Goal: Transaction & Acquisition: Purchase product/service

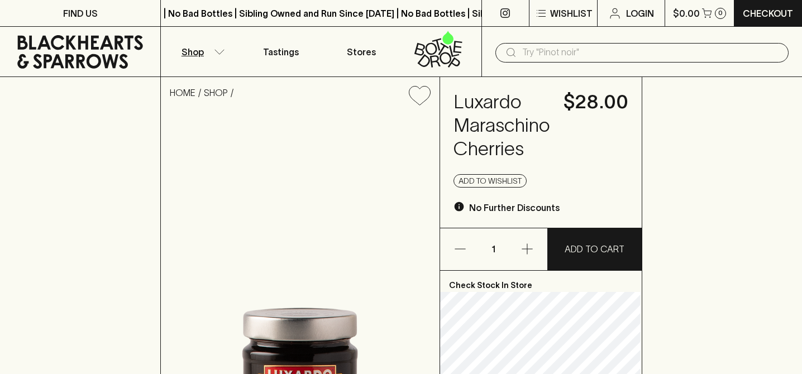
click at [218, 56] on button "Shop" at bounding box center [201, 52] width 80 height 50
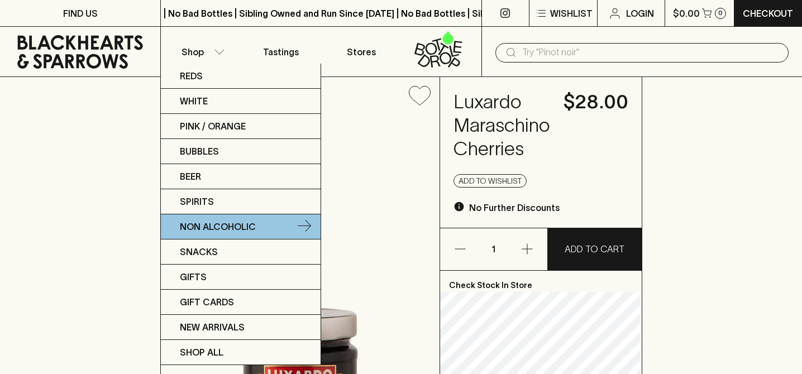
click at [213, 237] on link "Non Alcoholic" at bounding box center [241, 226] width 160 height 25
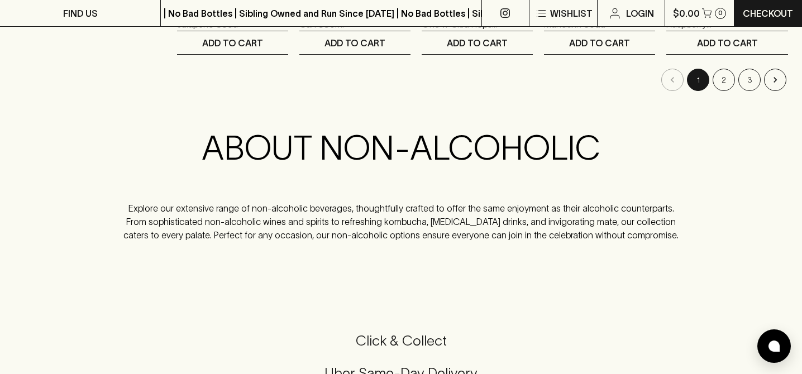
scroll to position [1317, 0]
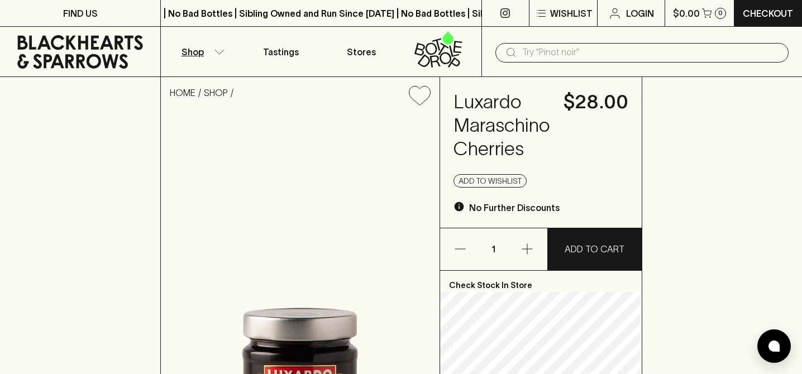
click at [227, 42] on button "Shop" at bounding box center [201, 52] width 80 height 50
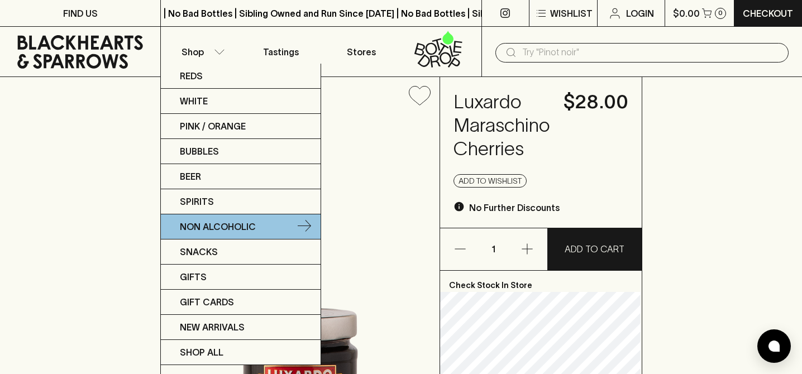
click at [208, 226] on p "Non Alcoholic" at bounding box center [218, 226] width 76 height 13
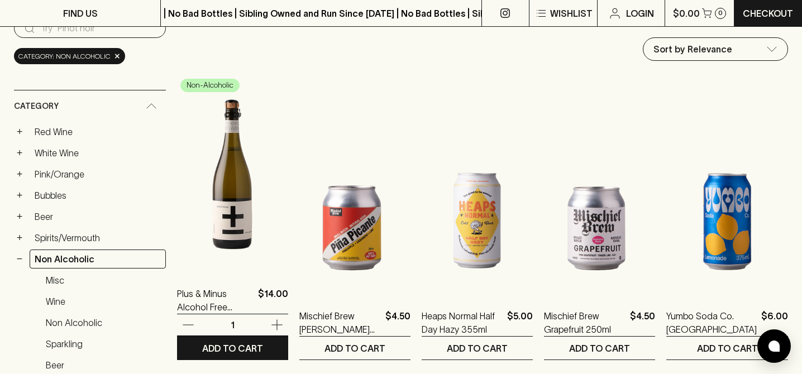
scroll to position [127, 0]
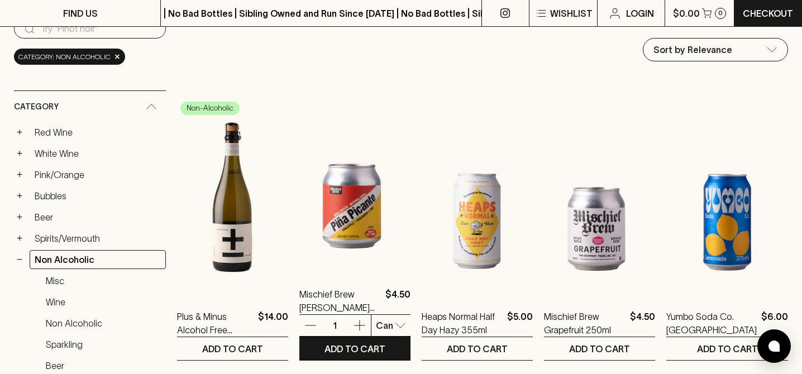
click at [324, 206] on img at bounding box center [354, 172] width 111 height 195
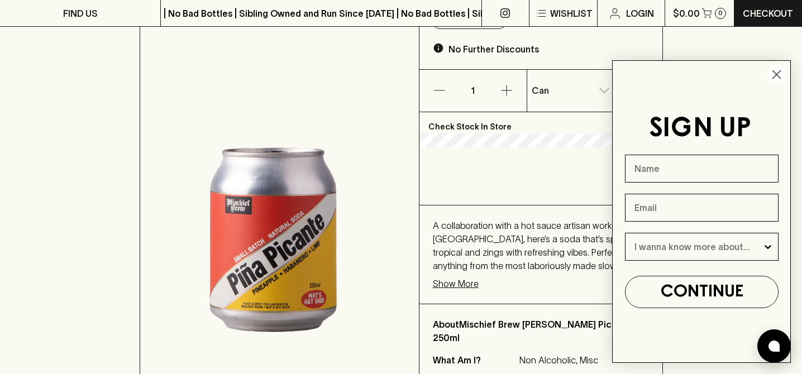
scroll to position [184, 0]
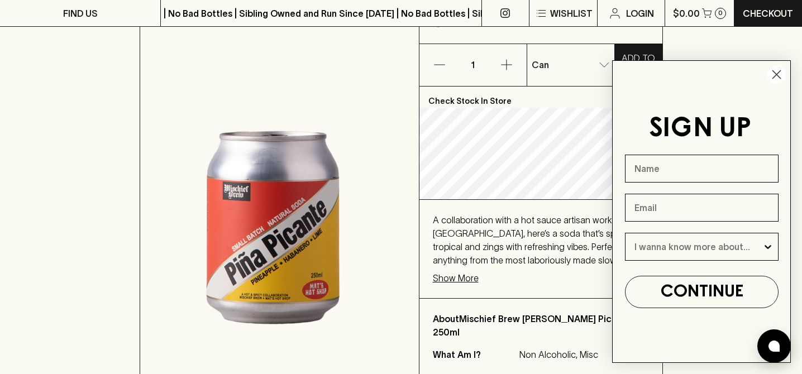
click at [779, 75] on circle "Close dialog" at bounding box center [776, 74] width 18 height 18
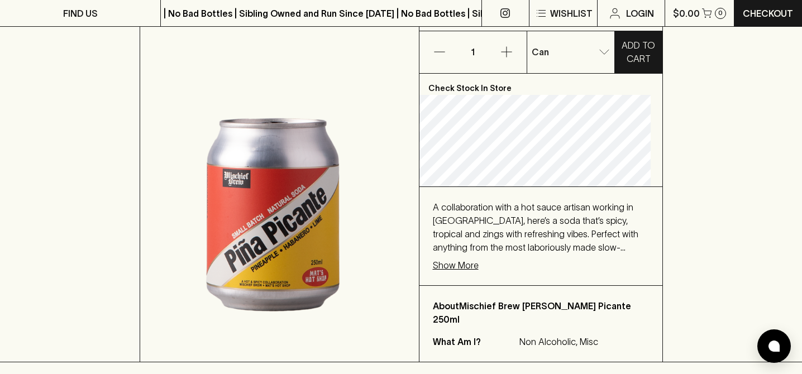
scroll to position [198, 0]
click at [479, 271] on p "Show More" at bounding box center [456, 264] width 46 height 13
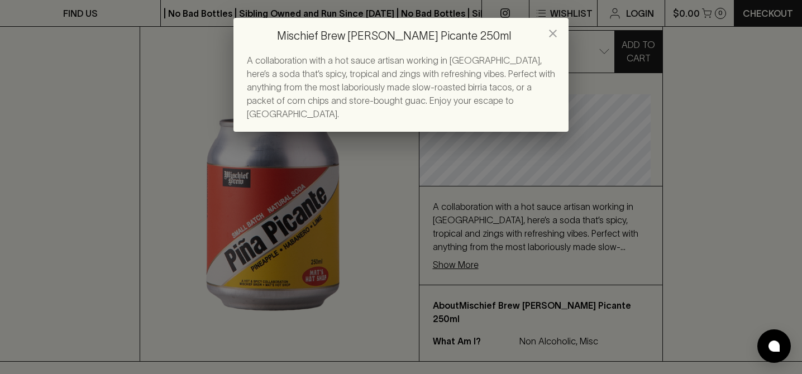
click at [556, 30] on icon "close" at bounding box center [553, 34] width 8 height 8
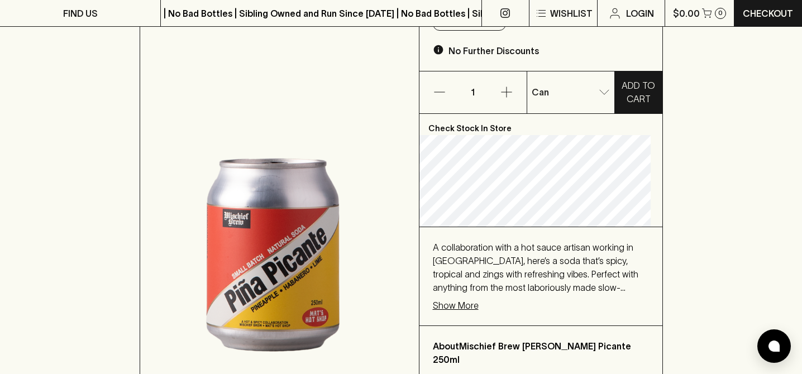
scroll to position [56, 0]
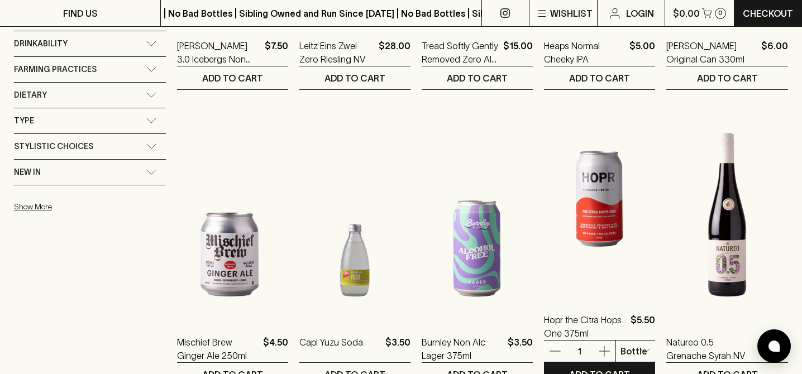
scroll to position [766, 0]
